Goal: Entertainment & Leisure: Consume media (video, audio)

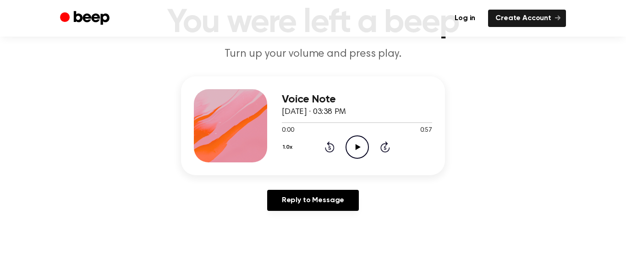
scroll to position [64, 0]
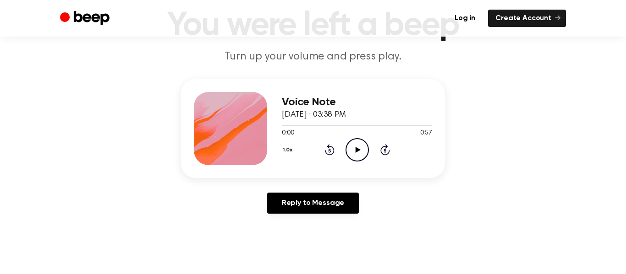
click at [356, 148] on icon at bounding box center [357, 150] width 5 height 6
click at [329, 149] on icon at bounding box center [329, 151] width 2 height 4
click at [329, 150] on icon at bounding box center [329, 151] width 2 height 4
click at [328, 150] on icon "Rewind 5 seconds" at bounding box center [329, 150] width 10 height 12
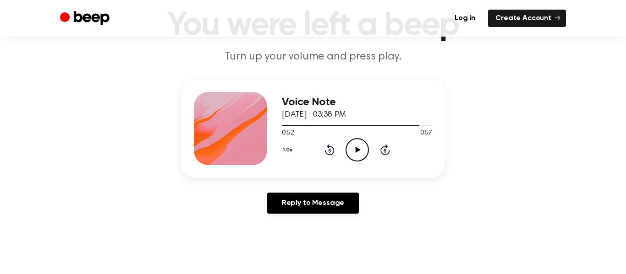
click at [328, 150] on icon "Rewind 5 seconds" at bounding box center [329, 150] width 10 height 12
click at [362, 152] on icon "Play Audio" at bounding box center [357, 149] width 23 height 23
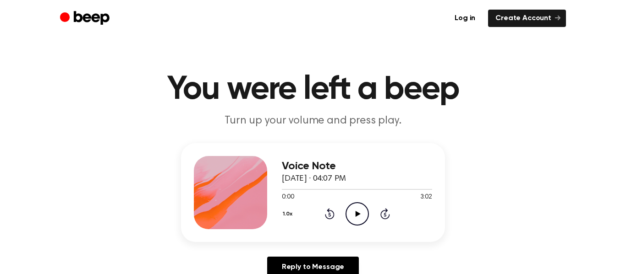
click at [356, 214] on icon at bounding box center [357, 214] width 5 height 6
click at [353, 214] on icon "Pause Audio" at bounding box center [357, 214] width 23 height 23
click at [358, 214] on icon at bounding box center [357, 214] width 5 height 6
click at [353, 210] on icon "Pause Audio" at bounding box center [357, 214] width 23 height 23
click at [329, 212] on icon "Rewind 5 seconds" at bounding box center [329, 214] width 10 height 12
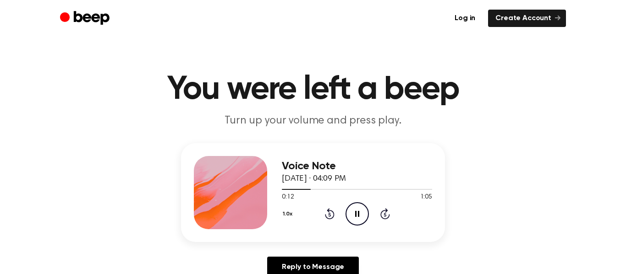
click at [329, 212] on icon "Rewind 5 seconds" at bounding box center [329, 214] width 10 height 12
click at [330, 216] on icon "Rewind 5 seconds" at bounding box center [329, 214] width 10 height 12
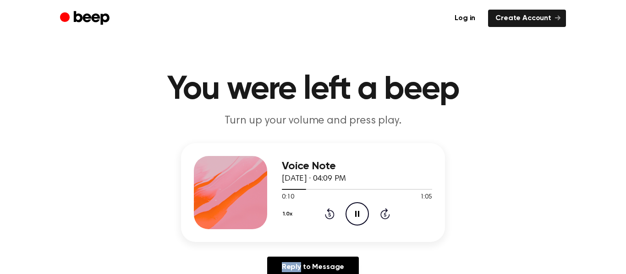
click at [330, 216] on icon "Rewind 5 seconds" at bounding box center [329, 214] width 10 height 12
click at [355, 206] on icon "Pause Audio" at bounding box center [357, 214] width 23 height 23
click at [344, 205] on div "1.0x Rewind 5 seconds Play Audio Skip 5 seconds" at bounding box center [357, 214] width 150 height 23
click at [357, 217] on icon "Play Audio" at bounding box center [357, 214] width 23 height 23
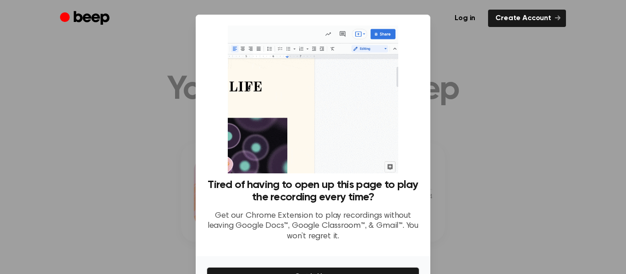
scroll to position [56, 0]
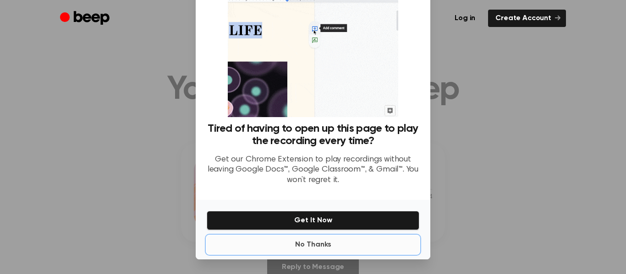
click at [368, 250] on button "No Thanks" at bounding box center [313, 245] width 213 height 18
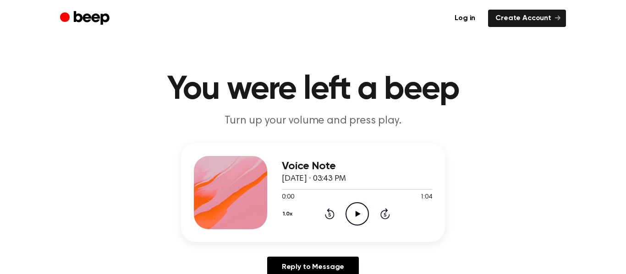
click at [360, 219] on icon "Play Audio" at bounding box center [357, 214] width 23 height 23
click at [361, 223] on icon "Pause Audio" at bounding box center [357, 214] width 23 height 23
click at [357, 219] on icon "Pause Audio" at bounding box center [357, 214] width 23 height 23
click at [357, 212] on icon at bounding box center [357, 214] width 5 height 6
click at [357, 214] on icon at bounding box center [357, 214] width 5 height 6
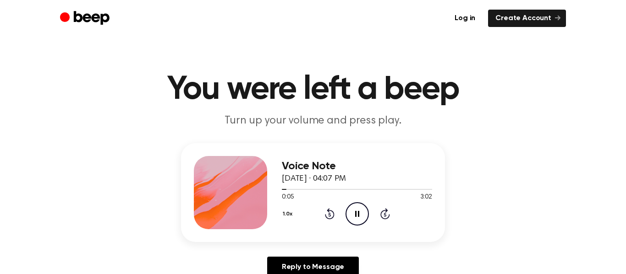
click at [356, 211] on icon "Pause Audio" at bounding box center [357, 214] width 23 height 23
click at [357, 212] on icon at bounding box center [357, 214] width 5 height 6
click at [352, 217] on icon "Pause Audio" at bounding box center [357, 214] width 23 height 23
click at [362, 215] on icon "Play Audio" at bounding box center [357, 214] width 23 height 23
click at [354, 216] on icon "Play Audio" at bounding box center [357, 214] width 23 height 23
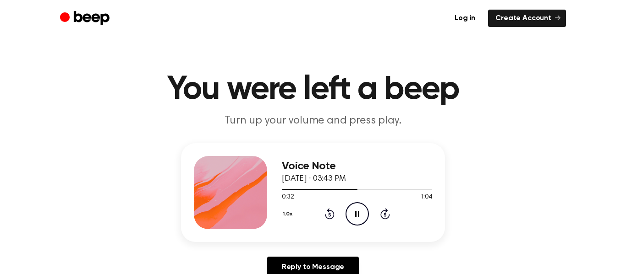
click at [326, 217] on icon at bounding box center [330, 214] width 10 height 11
click at [367, 211] on icon "Play Audio" at bounding box center [357, 214] width 23 height 23
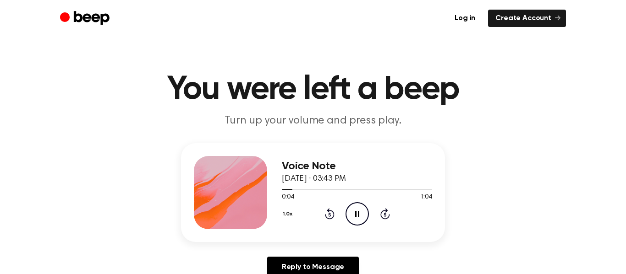
click at [385, 212] on icon at bounding box center [385, 214] width 10 height 11
click at [354, 216] on icon "Play Audio" at bounding box center [357, 214] width 23 height 23
click at [383, 215] on icon "Skip 5 seconds" at bounding box center [385, 214] width 10 height 12
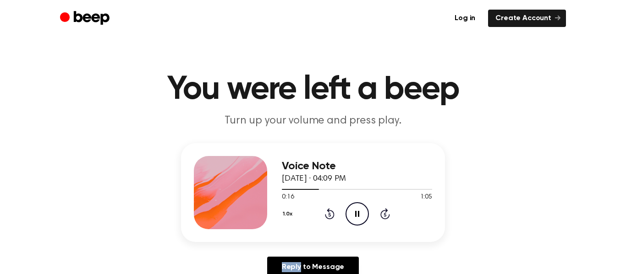
click at [383, 215] on icon "Skip 5 seconds" at bounding box center [385, 214] width 10 height 12
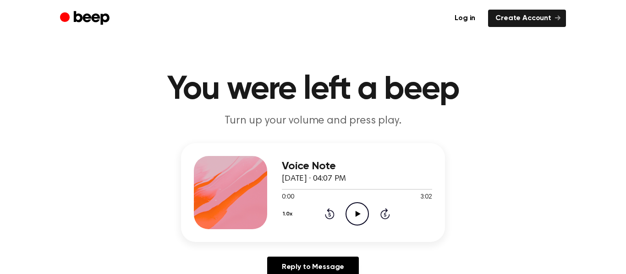
click at [359, 207] on icon "Play Audio" at bounding box center [357, 214] width 23 height 23
click at [328, 215] on icon "Rewind 5 seconds" at bounding box center [329, 214] width 10 height 12
click at [329, 214] on icon at bounding box center [329, 216] width 2 height 4
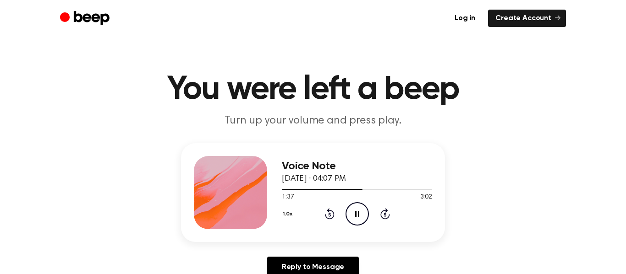
click at [329, 214] on icon at bounding box center [329, 216] width 2 height 4
click at [384, 210] on icon at bounding box center [385, 214] width 10 height 11
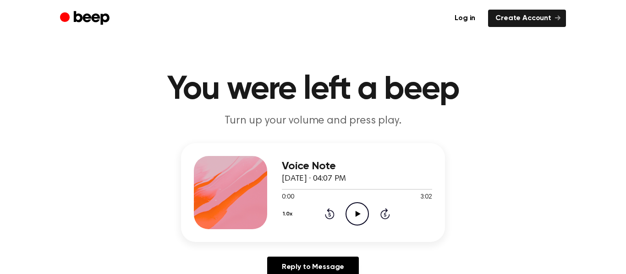
click at [354, 209] on icon "Play Audio" at bounding box center [357, 214] width 23 height 23
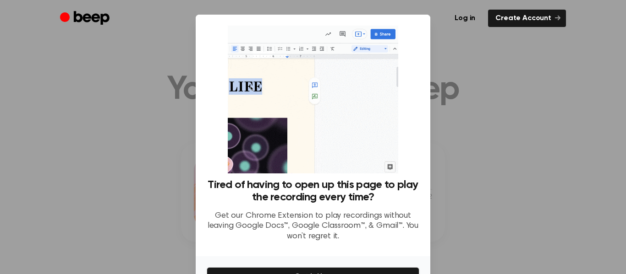
scroll to position [56, 0]
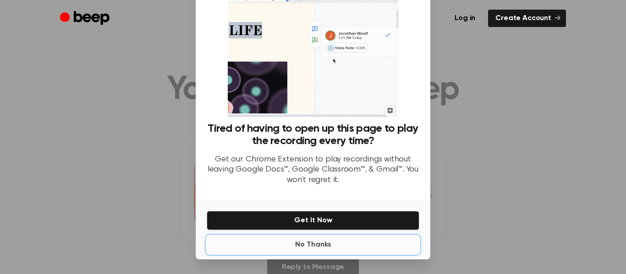
click at [324, 253] on button "No Thanks" at bounding box center [313, 245] width 213 height 18
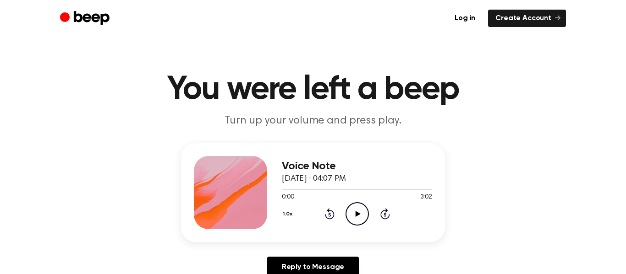
click at [351, 224] on circle at bounding box center [357, 214] width 22 height 22
click at [352, 212] on icon "Pause Audio" at bounding box center [357, 214] width 23 height 23
click at [356, 210] on icon "Play Audio" at bounding box center [357, 214] width 23 height 23
click at [357, 212] on icon "Play Audio" at bounding box center [357, 214] width 23 height 23
